Goal: Task Accomplishment & Management: Manage account settings

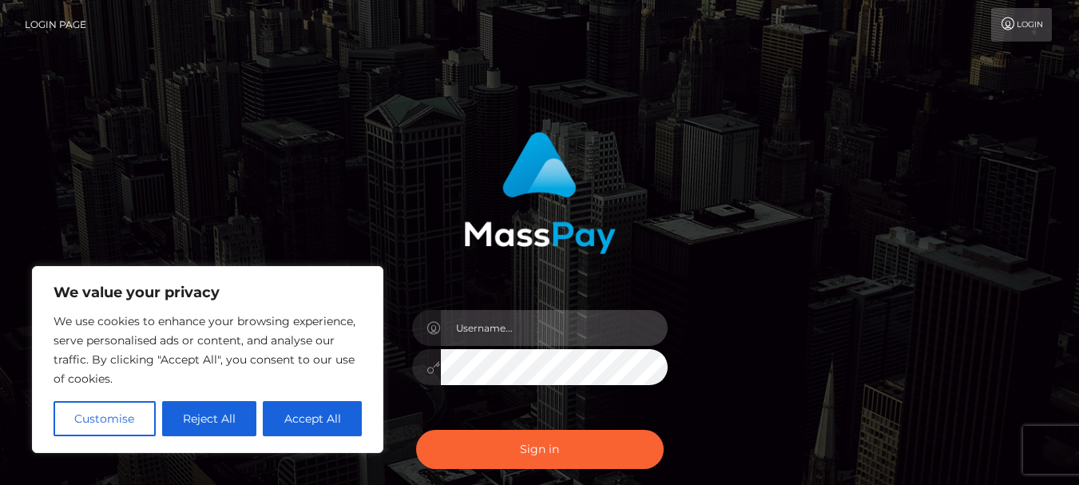
click at [502, 330] on input "text" at bounding box center [554, 328] width 227 height 36
type input "[EMAIL_ADDRESS][DOMAIN_NAME]"
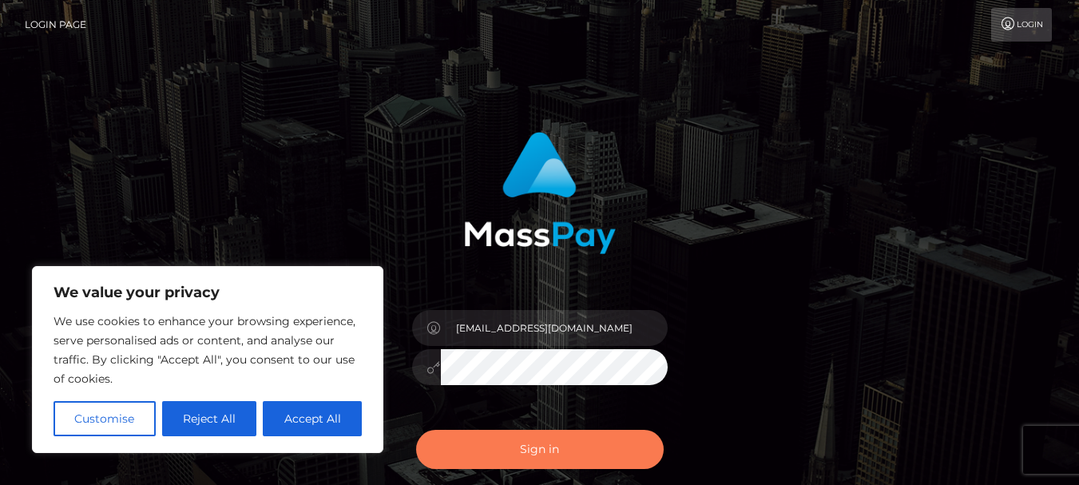
click at [539, 451] on button "Sign in" at bounding box center [540, 449] width 248 height 39
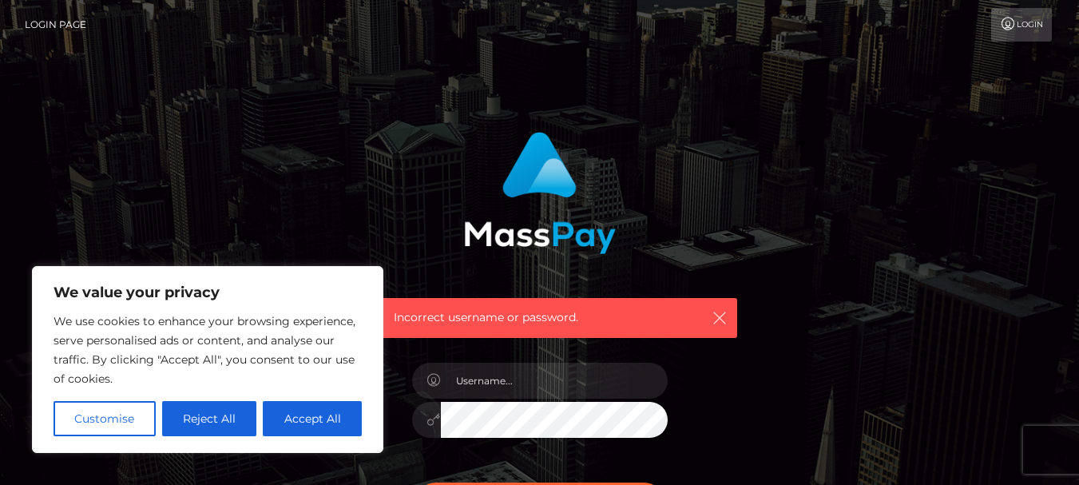
click at [717, 316] on icon "button" at bounding box center [720, 318] width 16 height 16
